Goal: Task Accomplishment & Management: Manage account settings

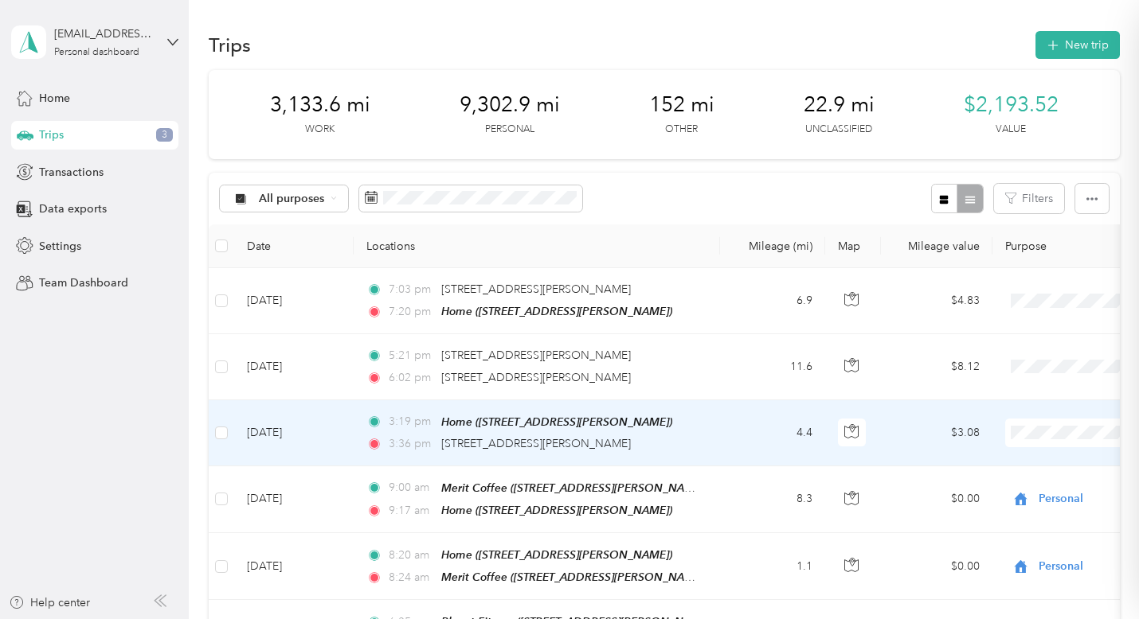
click at [998, 239] on span "Personal" at bounding box center [1084, 233] width 191 height 17
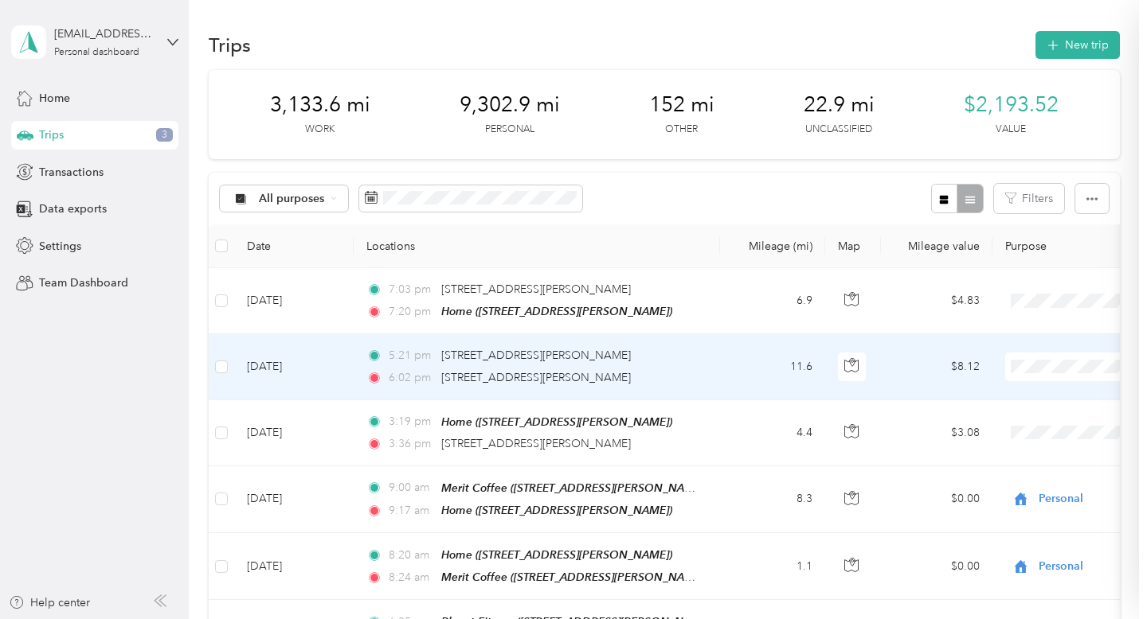
click at [1043, 422] on span "Personal" at bounding box center [1084, 424] width 191 height 17
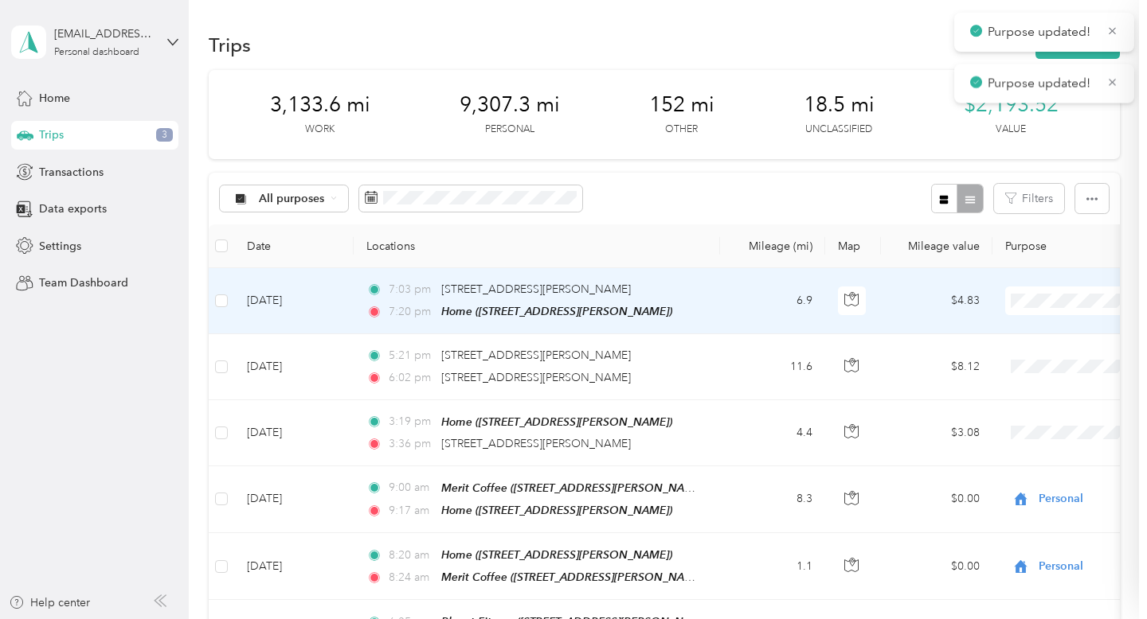
click at [1002, 353] on span "Personal" at bounding box center [1084, 358] width 191 height 17
